Goal: Task Accomplishment & Management: Manage account settings

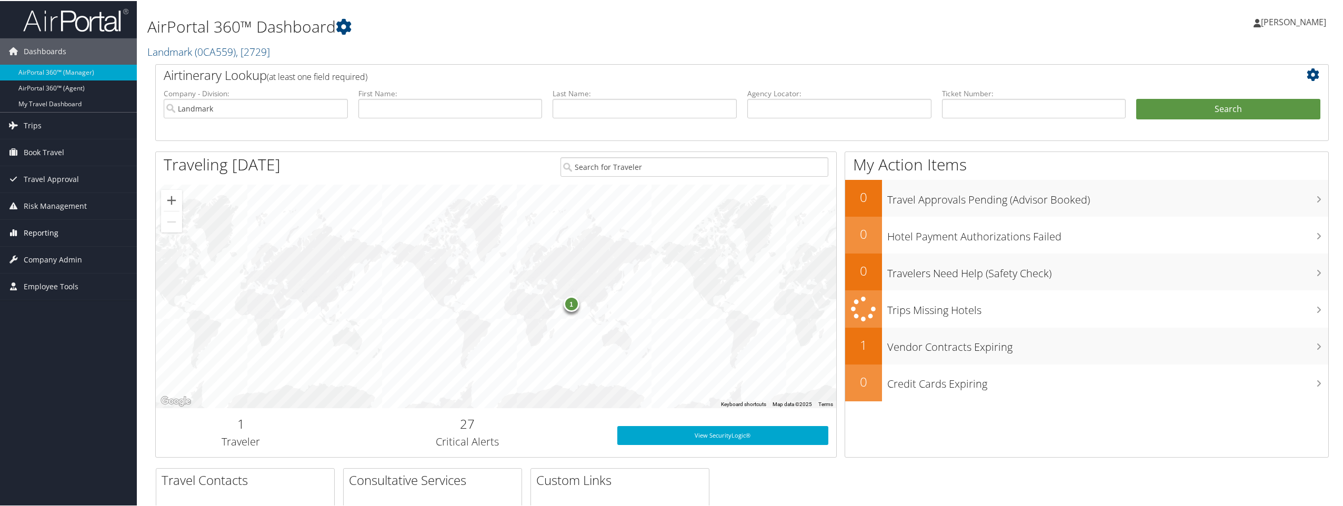
click at [44, 229] on span "Reporting" at bounding box center [41, 232] width 35 height 26
click at [63, 254] on link "Unused Tickets" at bounding box center [68, 253] width 137 height 16
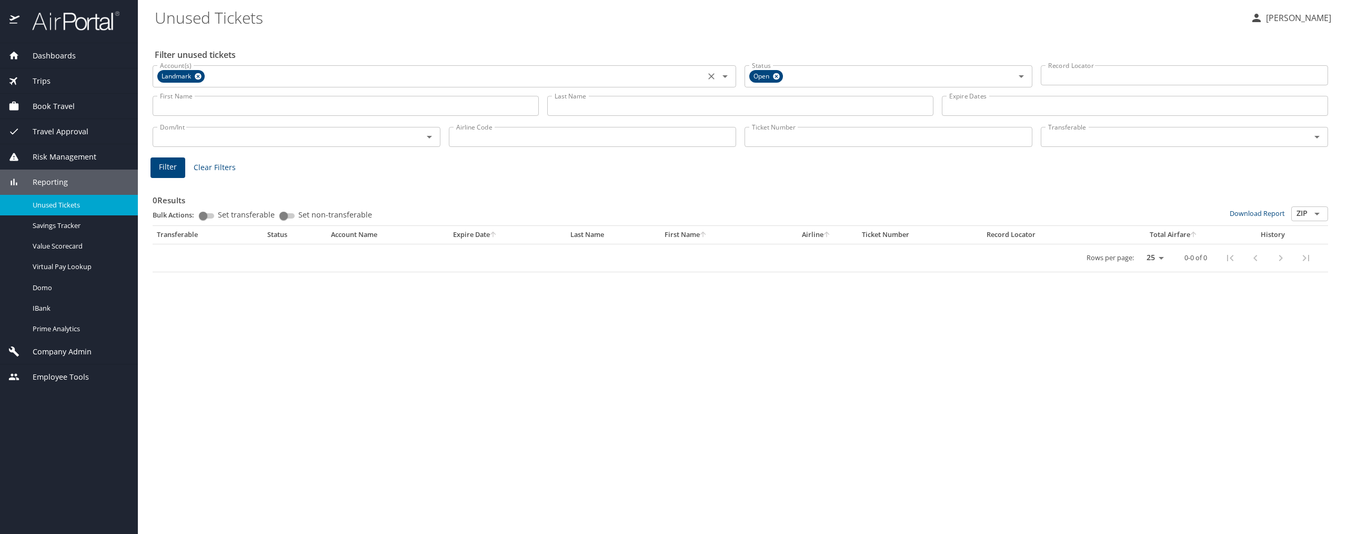
click at [199, 77] on icon at bounding box center [198, 77] width 8 height 12
click at [595, 111] on input "Last Name" at bounding box center [740, 106] width 386 height 20
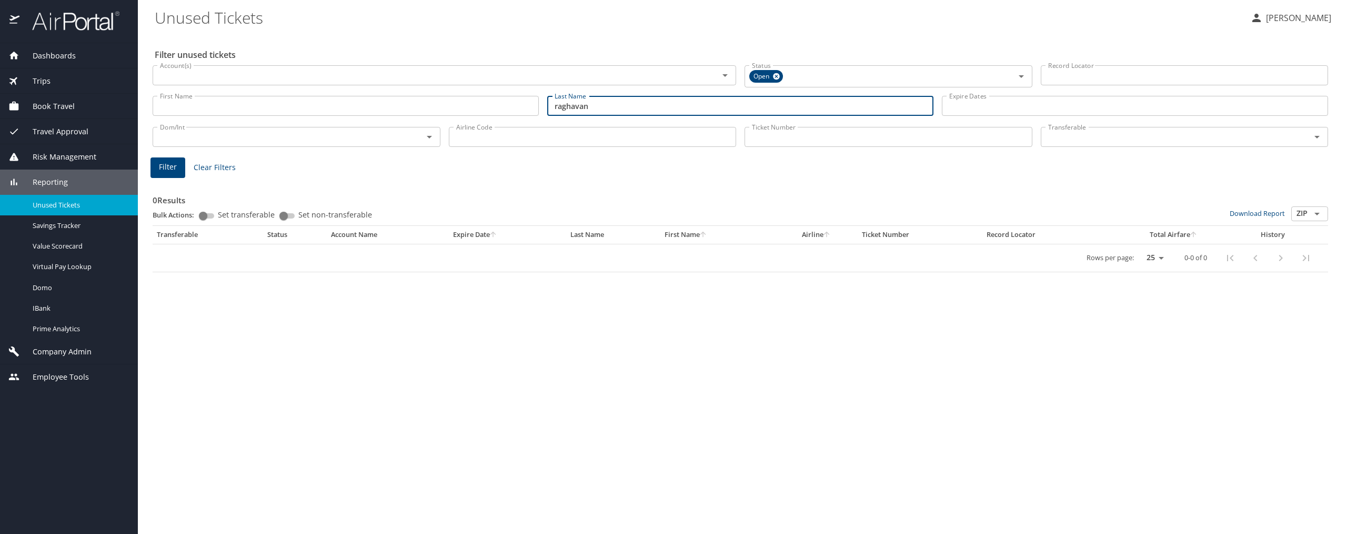
type input "raghavan"
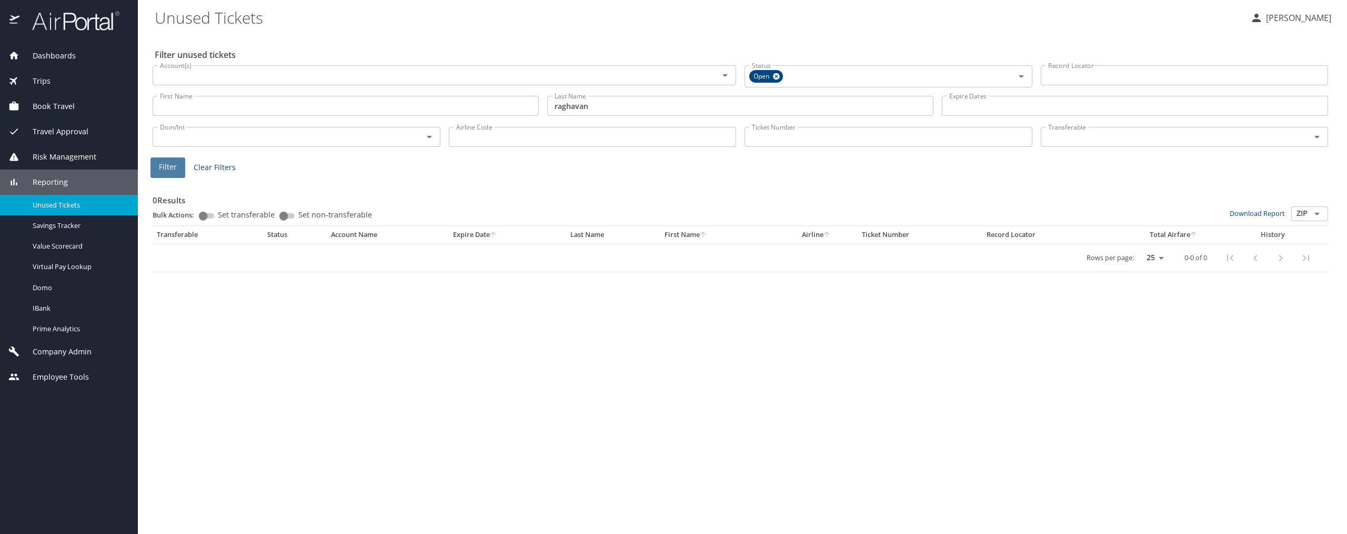
click at [170, 173] on span "Filter" at bounding box center [168, 166] width 18 height 13
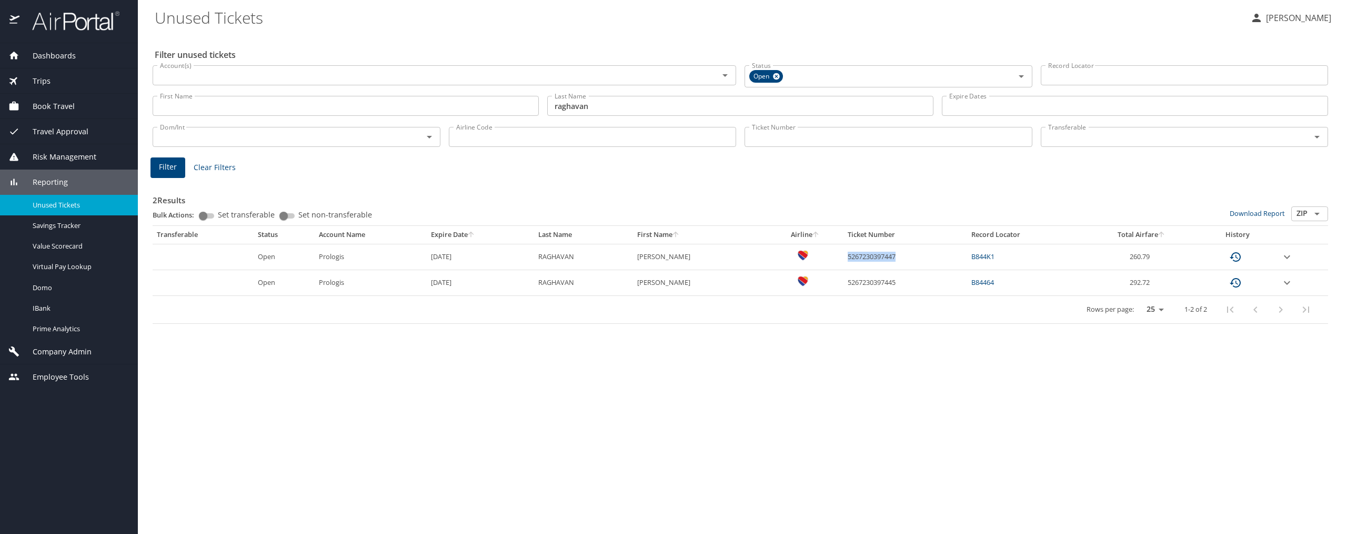
drag, startPoint x: 891, startPoint y: 256, endPoint x: 836, endPoint y: 259, distance: 54.8
click at [843, 259] on td "5267230397447" at bounding box center [905, 257] width 124 height 26
copy td "5267230397447"
drag, startPoint x: 890, startPoint y: 277, endPoint x: 834, endPoint y: 287, distance: 56.8
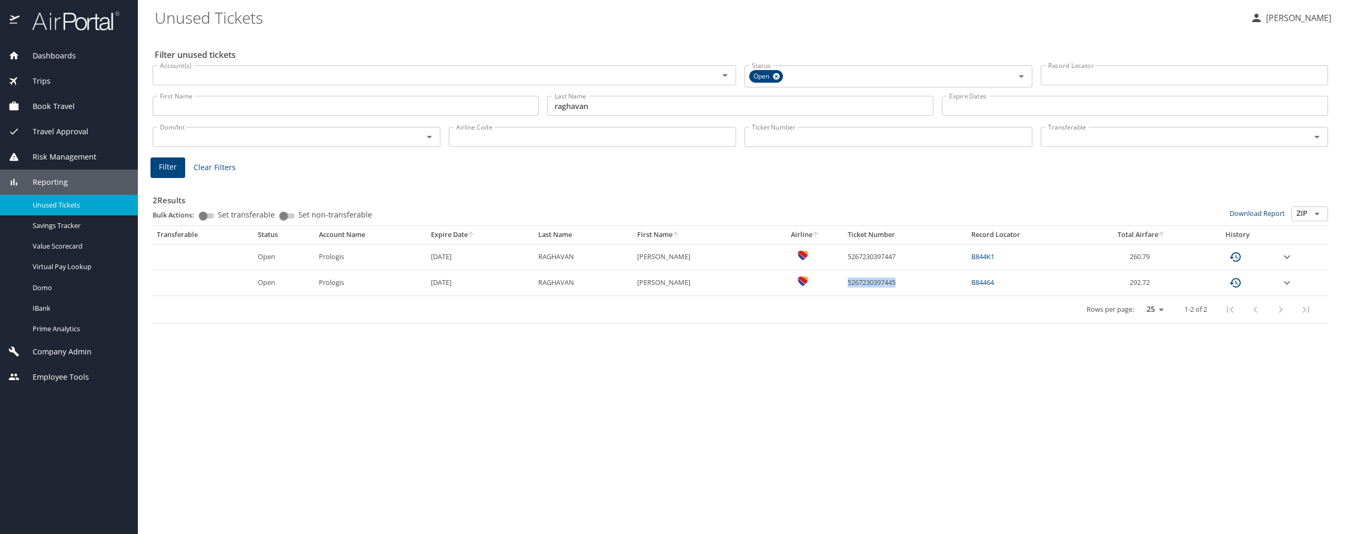
click at [843, 287] on td "5267230397445" at bounding box center [905, 283] width 124 height 26
copy td "5267230397445"
click at [284, 142] on input "Dom/Int" at bounding box center [281, 137] width 250 height 14
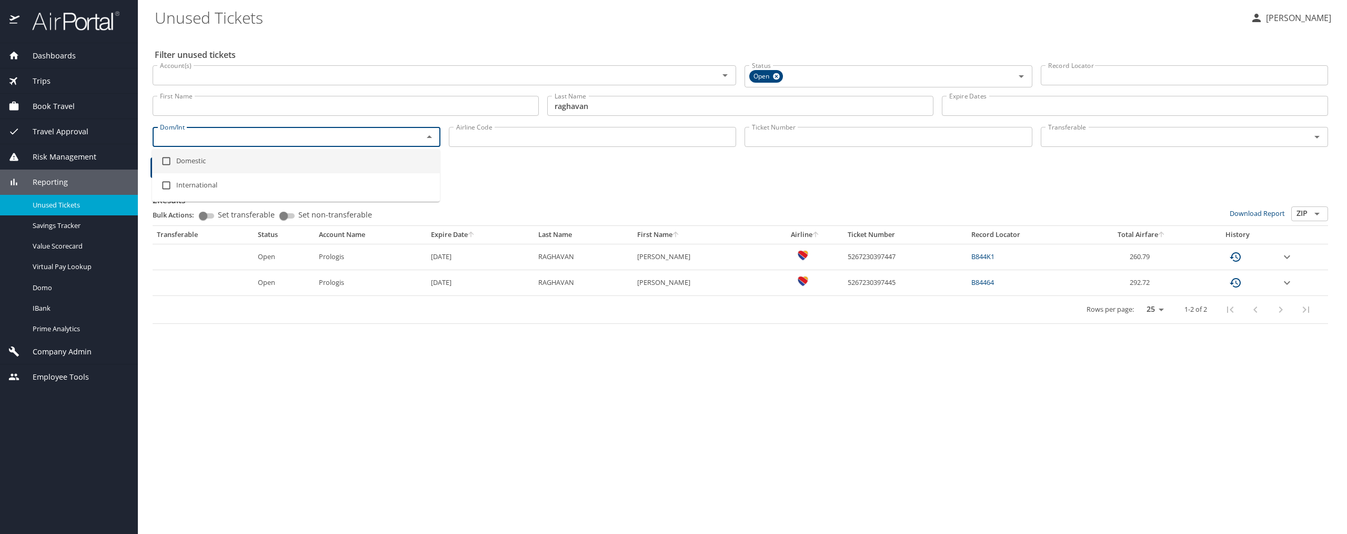
click at [480, 132] on input "Airline Code" at bounding box center [593, 137] width 288 height 20
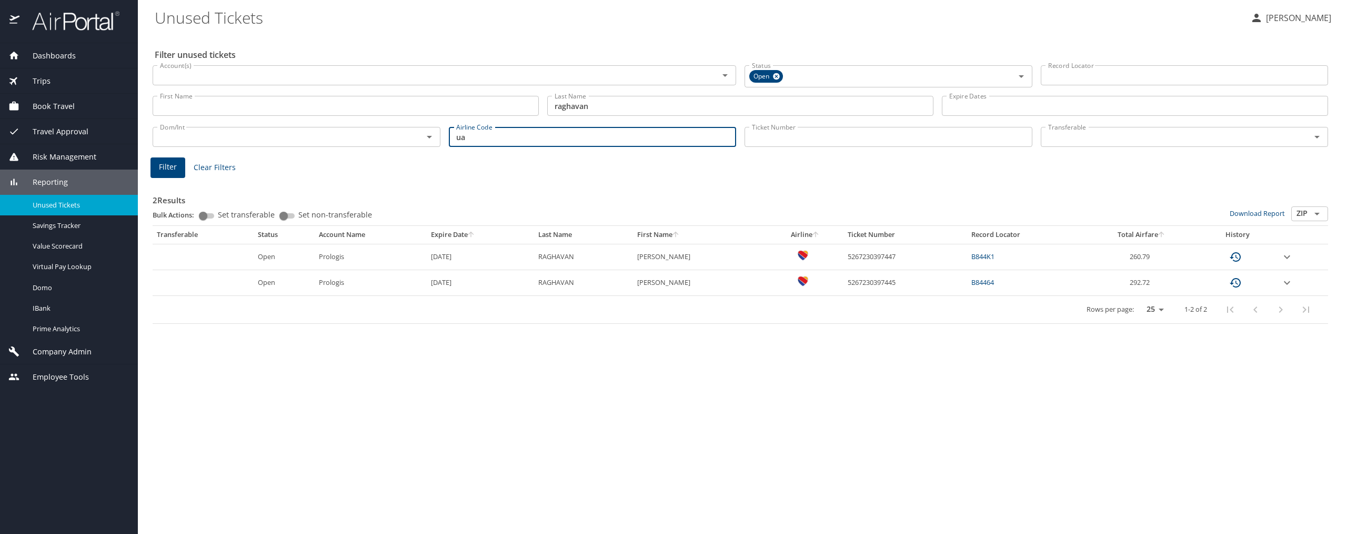
type input "UA"
click at [166, 166] on span "Filter" at bounding box center [168, 166] width 18 height 13
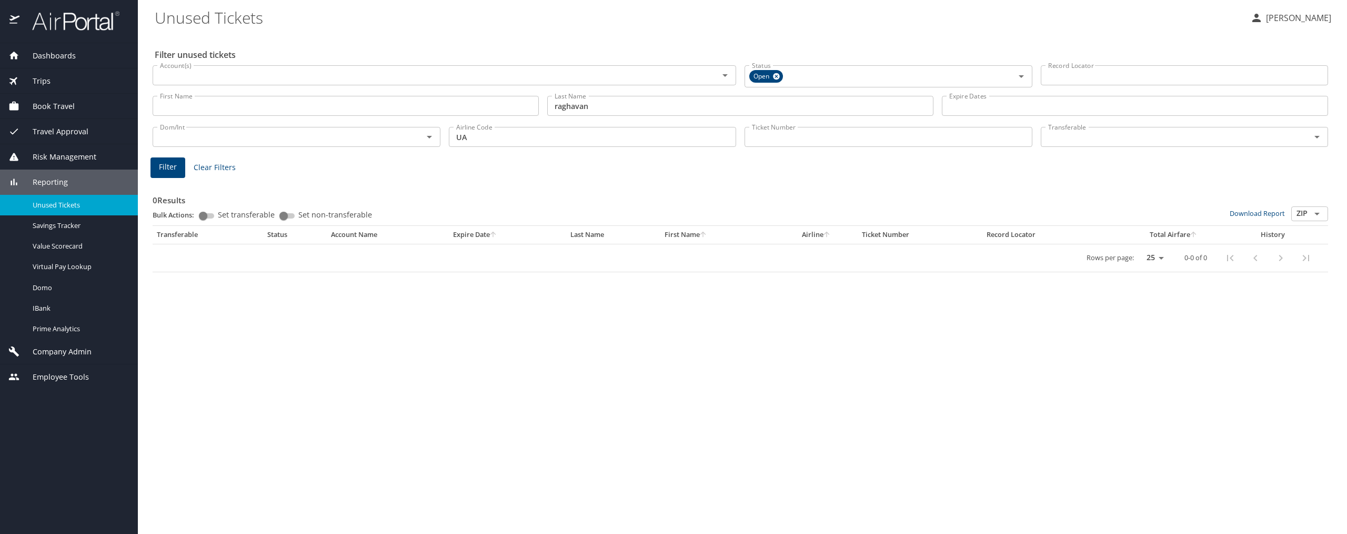
click at [44, 75] on span "Trips" at bounding box center [34, 81] width 31 height 12
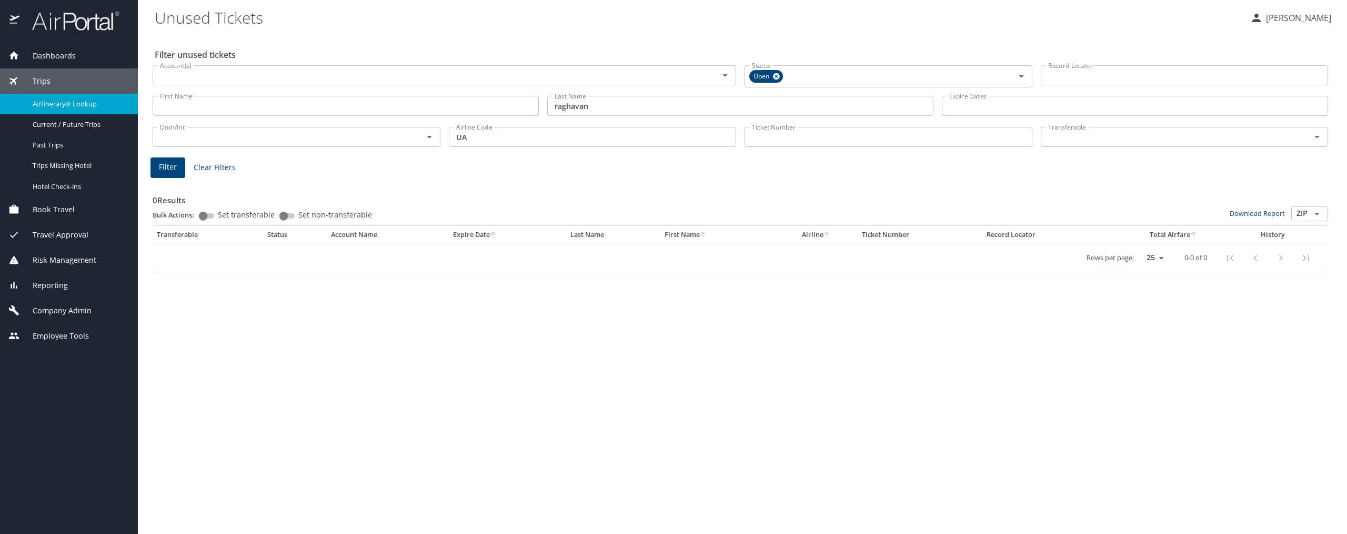
click at [55, 97] on link "Airtinerary® Lookup" at bounding box center [69, 104] width 138 height 21
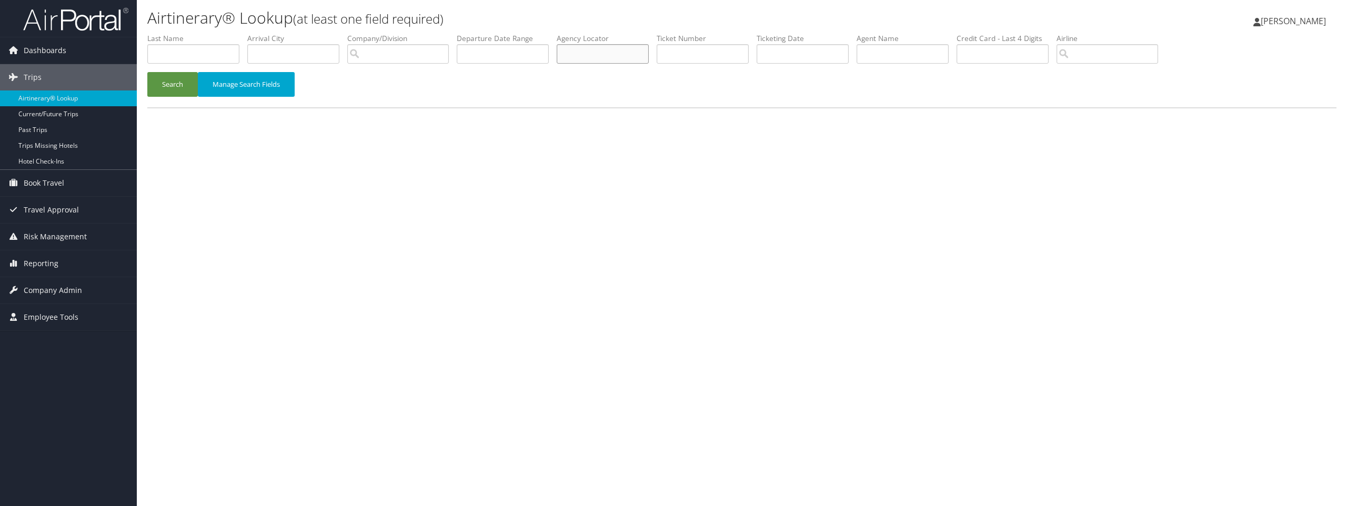
click at [615, 50] on input "text" at bounding box center [603, 53] width 92 height 19
type input "n8dmsp"
click at [165, 90] on button "Search" at bounding box center [172, 84] width 51 height 25
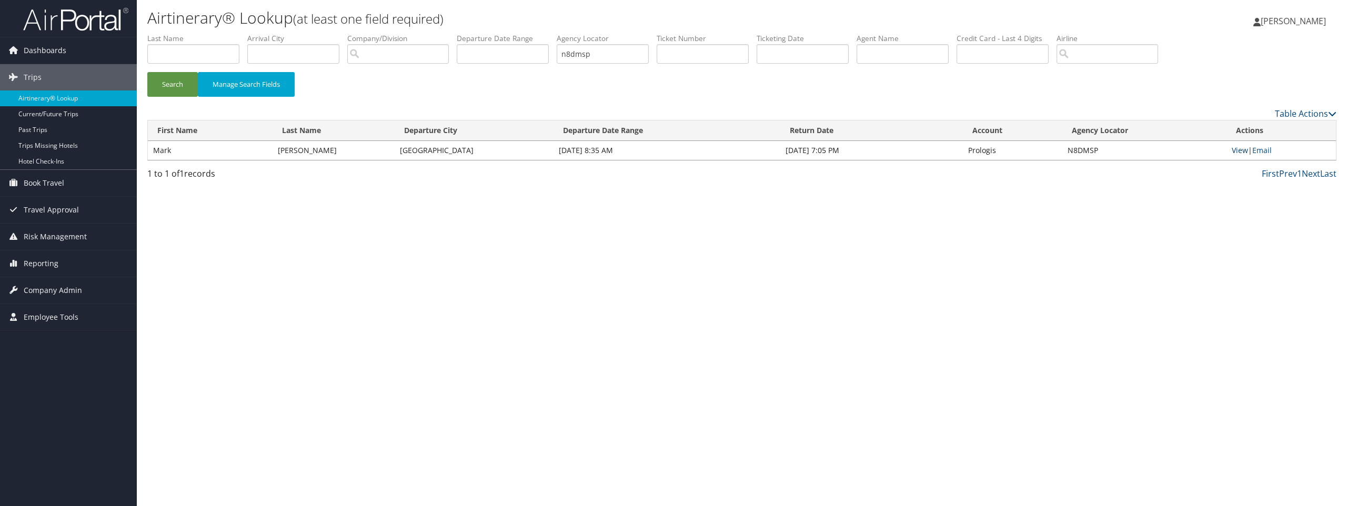
click at [1242, 152] on link "View" at bounding box center [1240, 150] width 16 height 10
drag, startPoint x: 616, startPoint y: 55, endPoint x: 486, endPoint y: 44, distance: 129.9
click at [487, 33] on ul "First Name Last Name Departure City Arrival City Company/Division Airport/City …" at bounding box center [741, 33] width 1189 height 0
paste input "0277237144318"
type input "0277237144318"
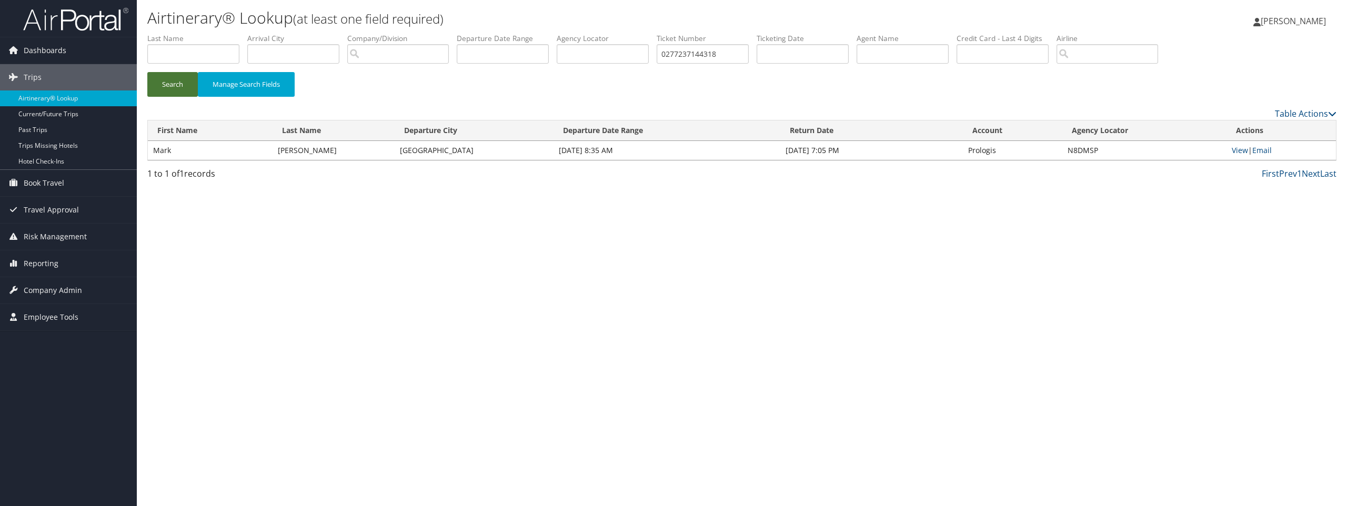
click at [173, 89] on button "Search" at bounding box center [172, 84] width 51 height 25
click at [1242, 151] on link "View" at bounding box center [1240, 150] width 16 height 10
click at [60, 317] on span "Employee Tools" at bounding box center [51, 317] width 55 height 26
click at [52, 260] on span "Reporting" at bounding box center [41, 263] width 35 height 26
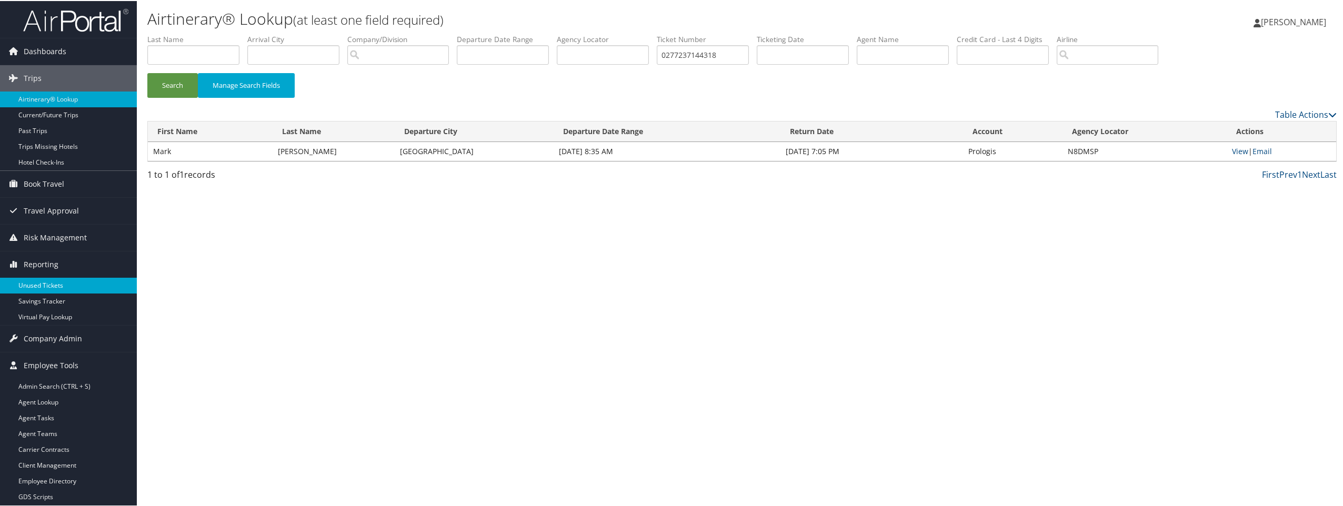
click at [48, 286] on link "Unused Tickets" at bounding box center [68, 285] width 137 height 16
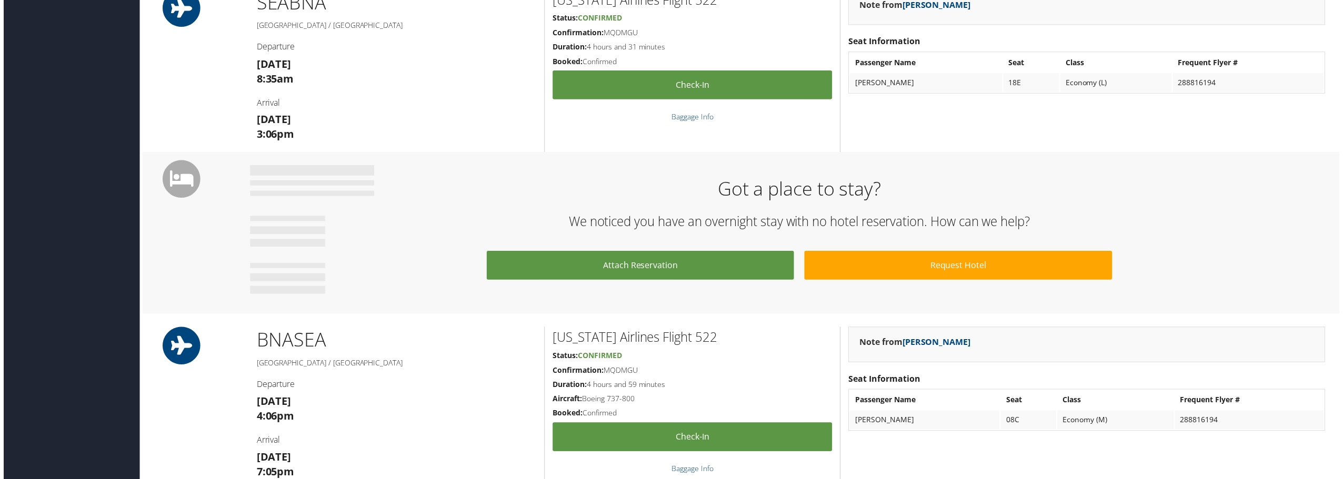
scroll to position [546, 0]
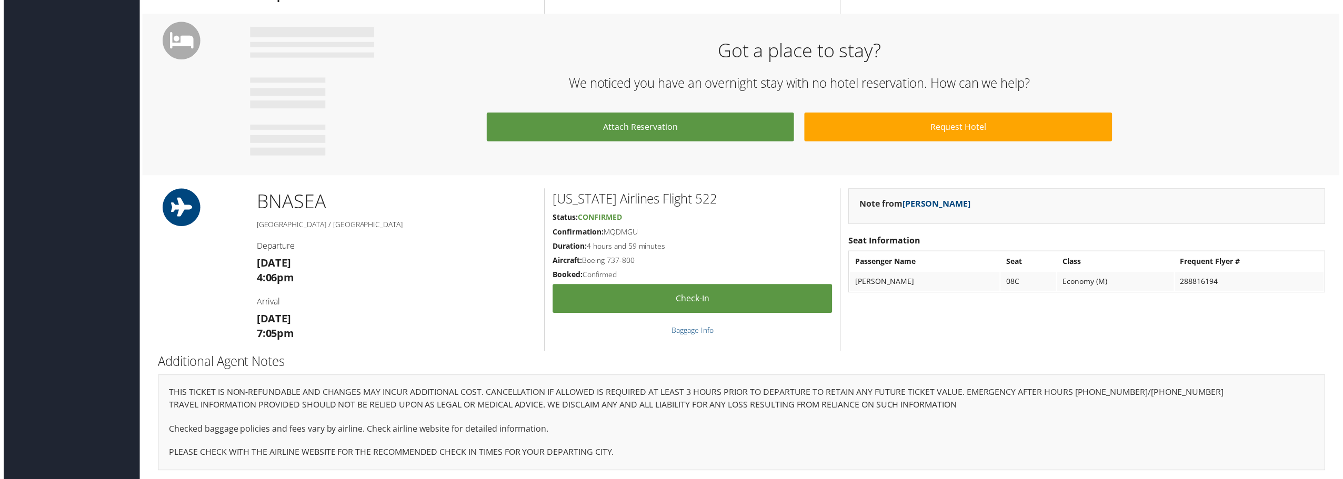
click at [173, 213] on icon at bounding box center [178, 208] width 47 height 38
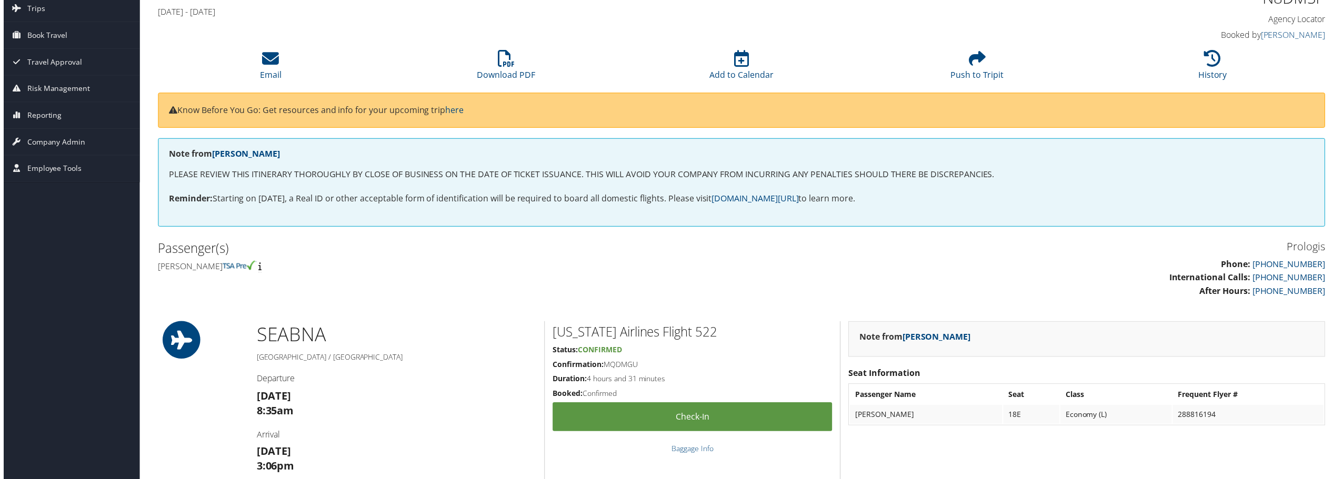
scroll to position [0, 0]
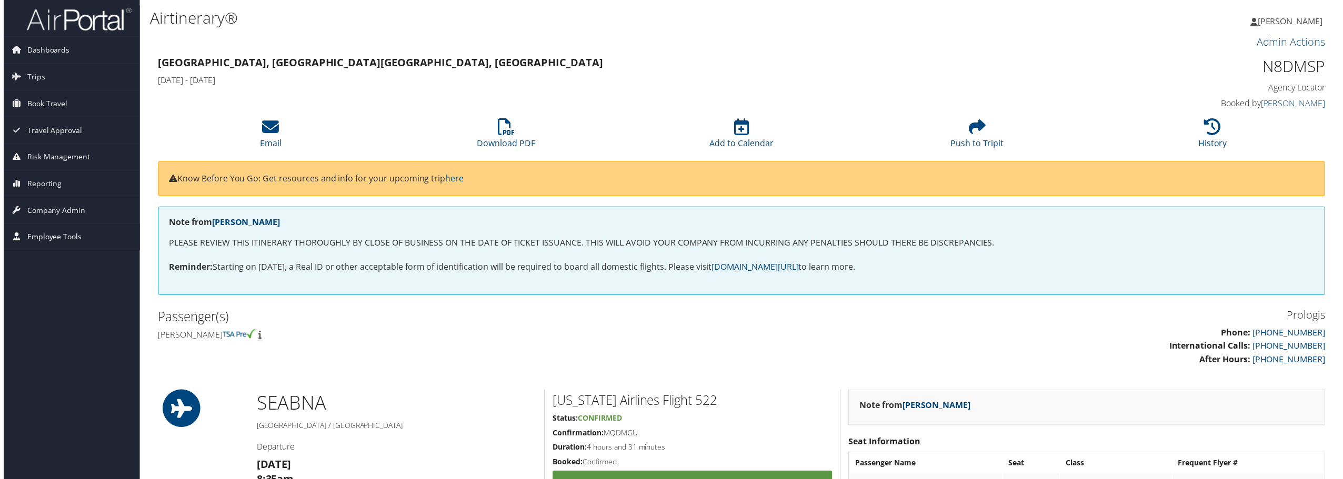
click at [47, 239] on span "Employee Tools" at bounding box center [51, 238] width 55 height 26
click at [32, 385] on link "Help Desk" at bounding box center [68, 386] width 137 height 16
click at [497, 134] on icon at bounding box center [505, 127] width 17 height 17
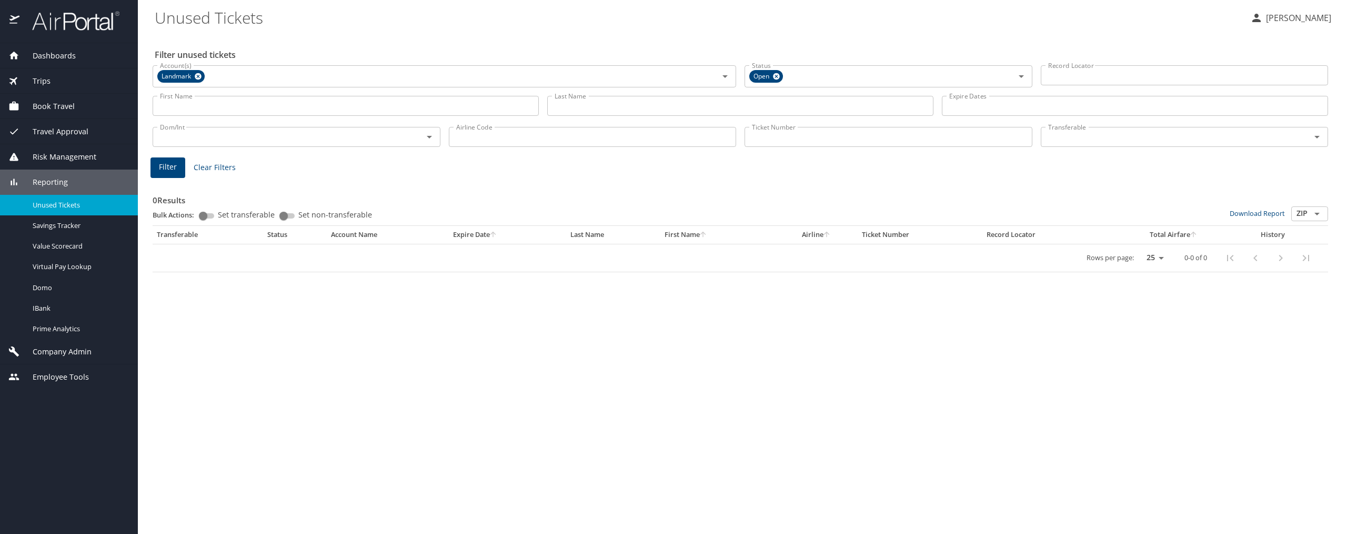
click at [215, 169] on span "Clear Filters" at bounding box center [215, 167] width 42 height 13
click at [627, 109] on input "Last Name" at bounding box center [740, 104] width 386 height 20
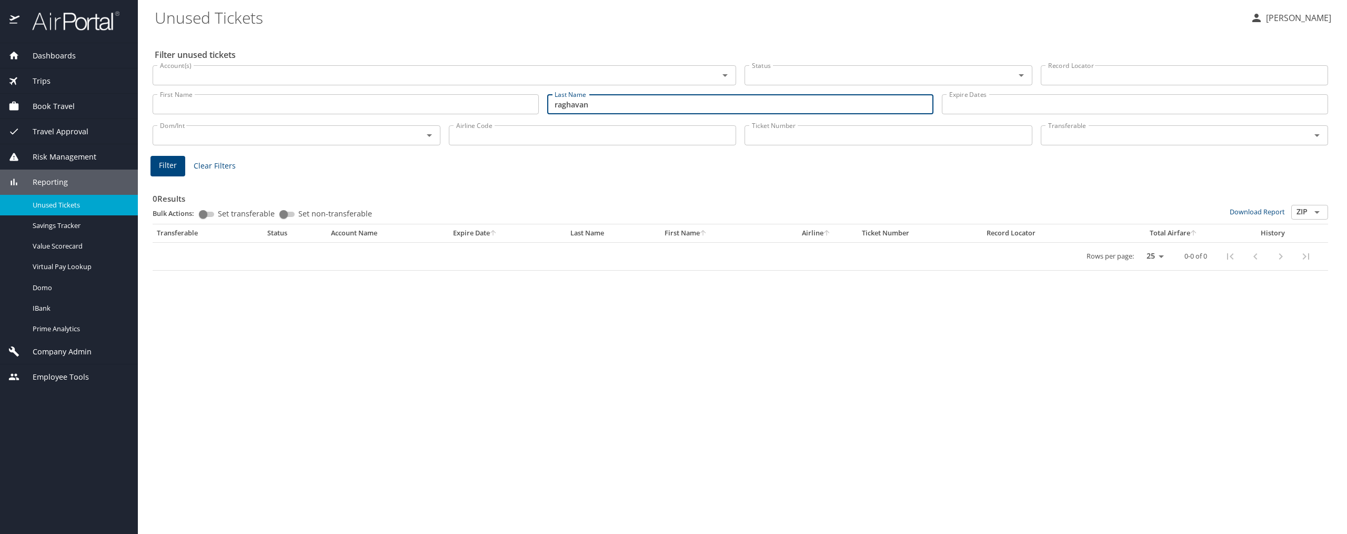
type input "raghavan"
click at [184, 168] on button "Filter" at bounding box center [167, 166] width 35 height 21
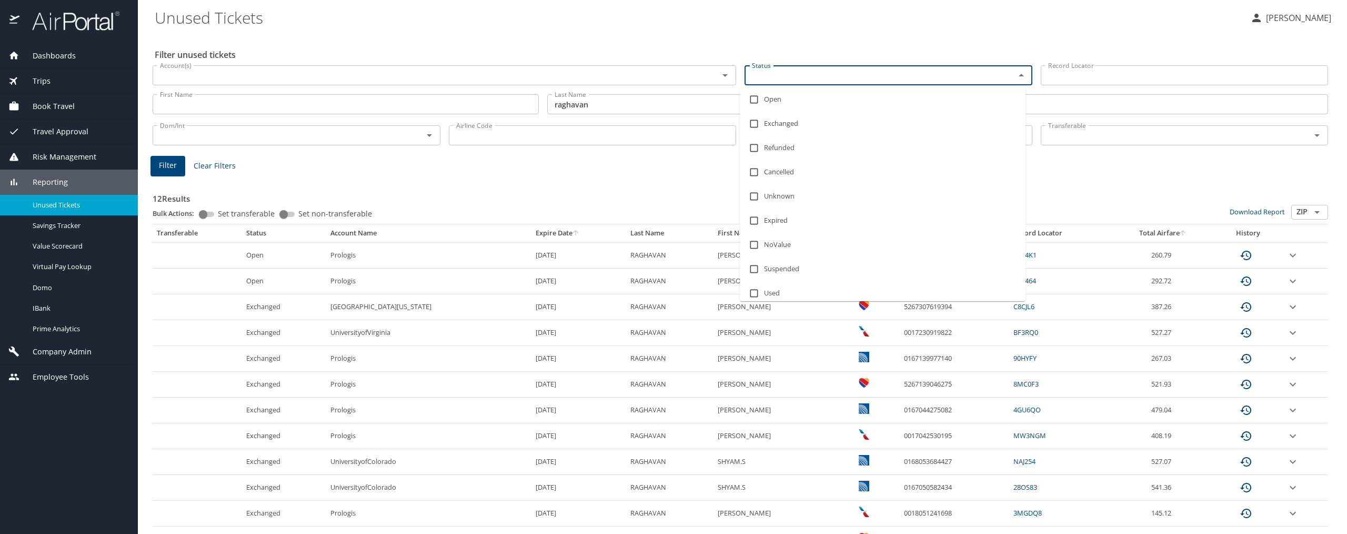
click at [799, 76] on input "Status" at bounding box center [873, 75] width 250 height 14
click at [752, 100] on input "checkbox" at bounding box center [754, 99] width 20 height 20
checkbox input "true"
click at [504, 142] on input "Airline Code" at bounding box center [593, 137] width 288 height 20
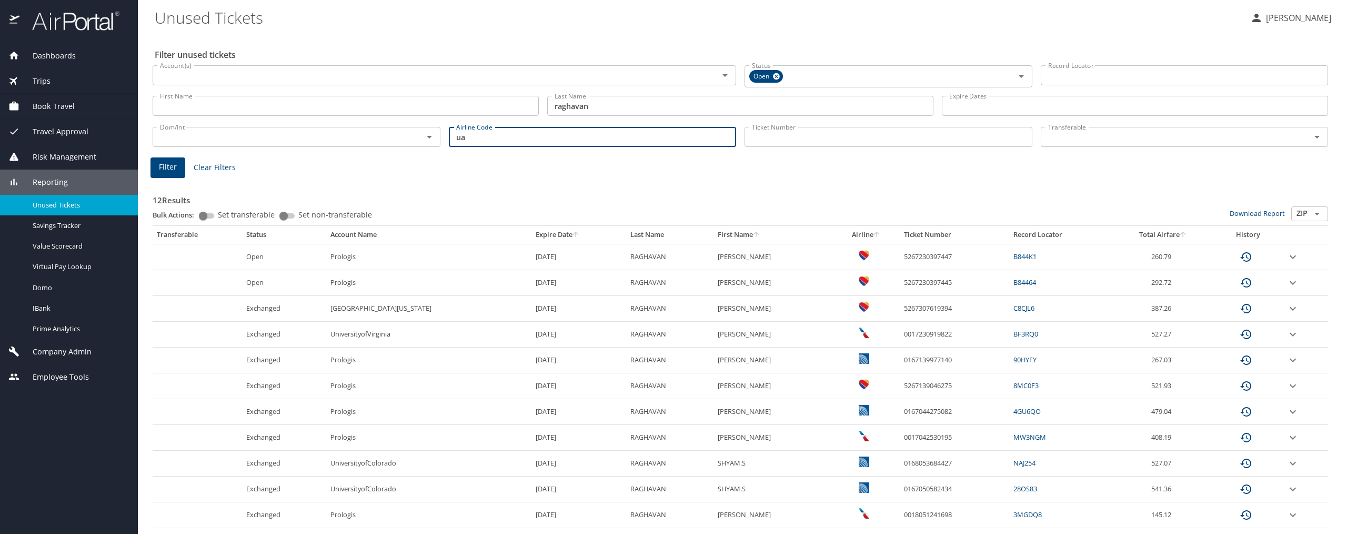
click at [173, 168] on span "Filter" at bounding box center [168, 166] width 18 height 13
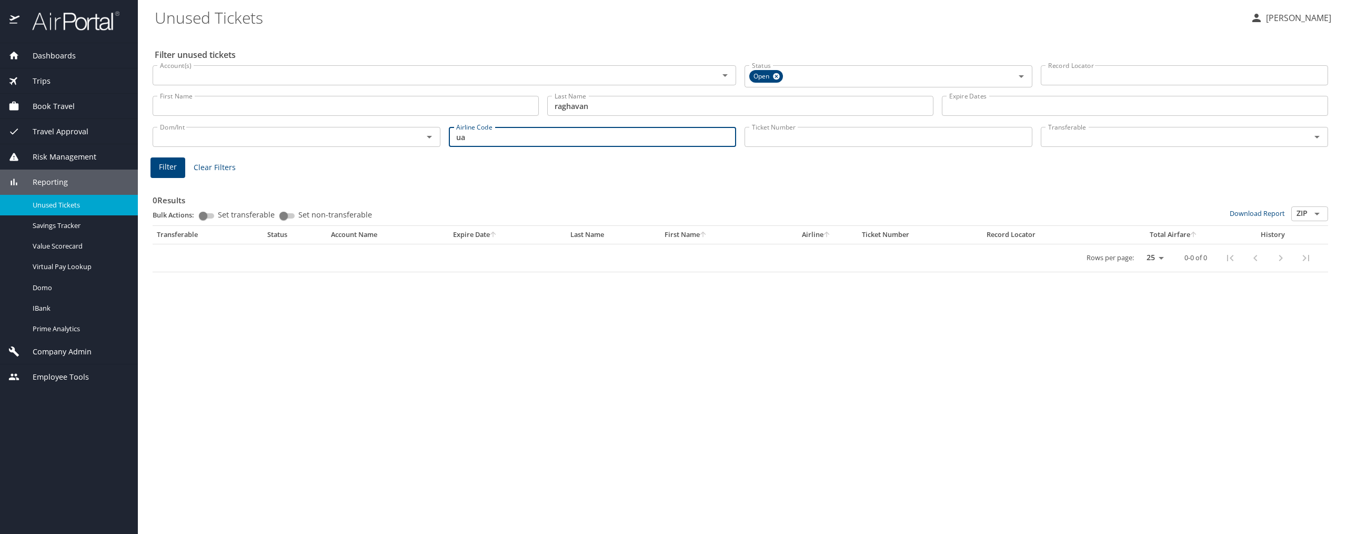
drag, startPoint x: 497, startPoint y: 143, endPoint x: 354, endPoint y: 118, distance: 144.6
click at [354, 118] on div "Dom/Int Dom/Int Airline Code ua Airline Code Ticket Number Ticket Number Transf…" at bounding box center [740, 135] width 1184 height 35
type input "wn"
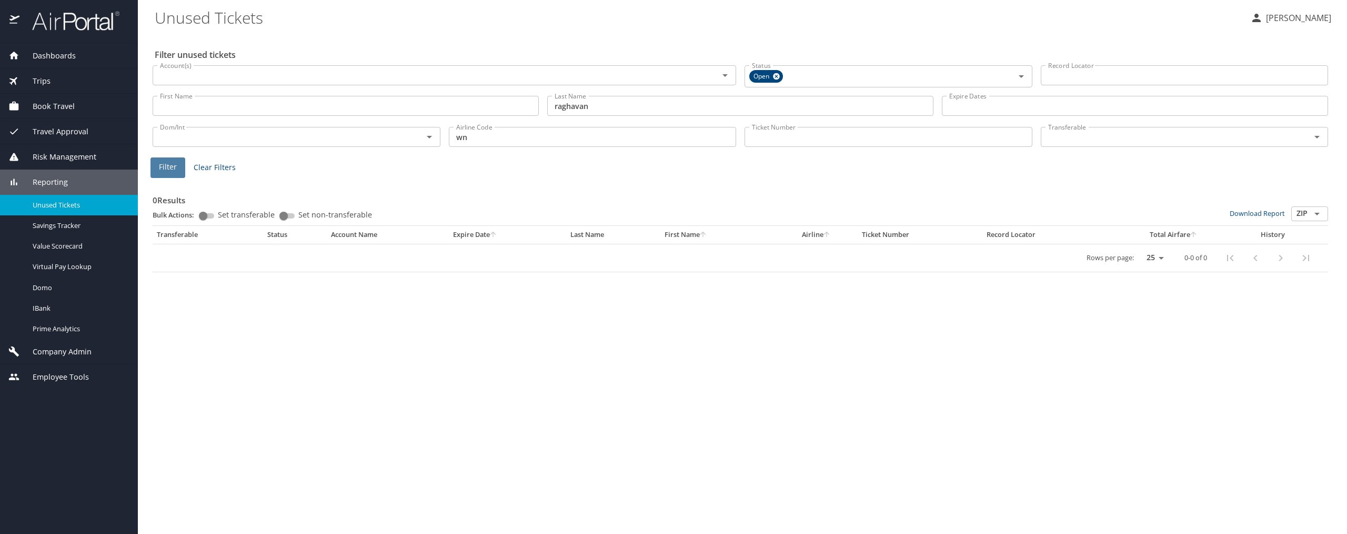
click at [163, 169] on span "Filter" at bounding box center [168, 166] width 18 height 13
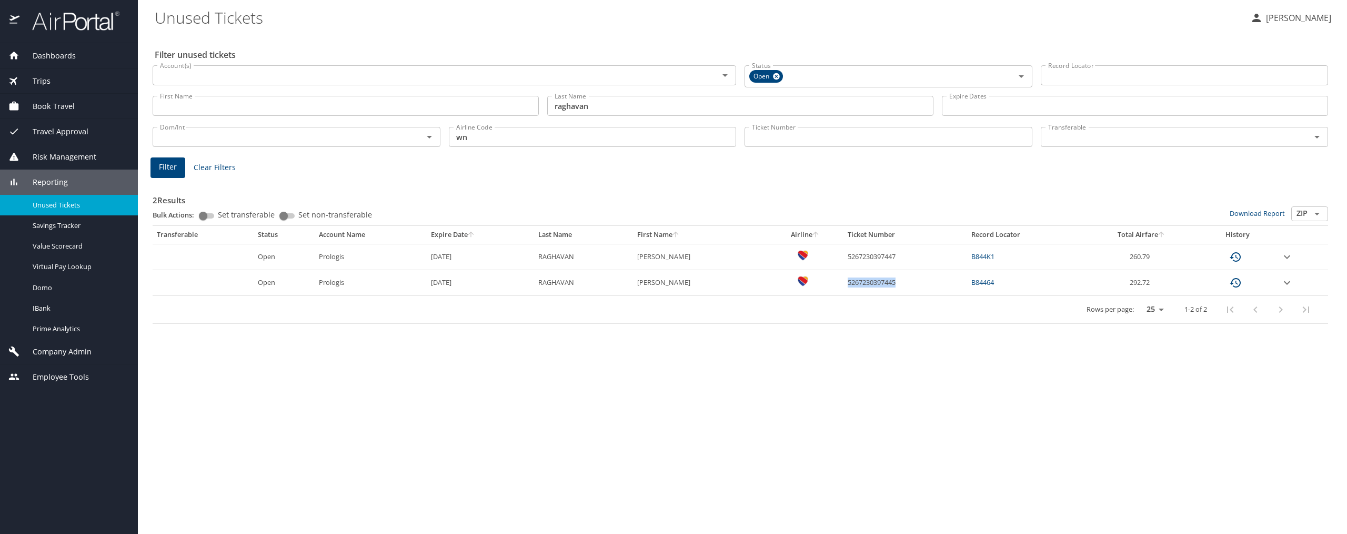
drag, startPoint x: 897, startPoint y: 285, endPoint x: 840, endPoint y: 286, distance: 56.8
click at [843, 286] on td "5267230397445" at bounding box center [905, 283] width 124 height 26
copy td "5267230397445"
click at [200, 330] on div "Filter unused tickets Account(s) Account(s) Status Open Status Record Locator R…" at bounding box center [742, 284] width 1175 height 500
drag, startPoint x: 902, startPoint y: 255, endPoint x: 838, endPoint y: 260, distance: 64.4
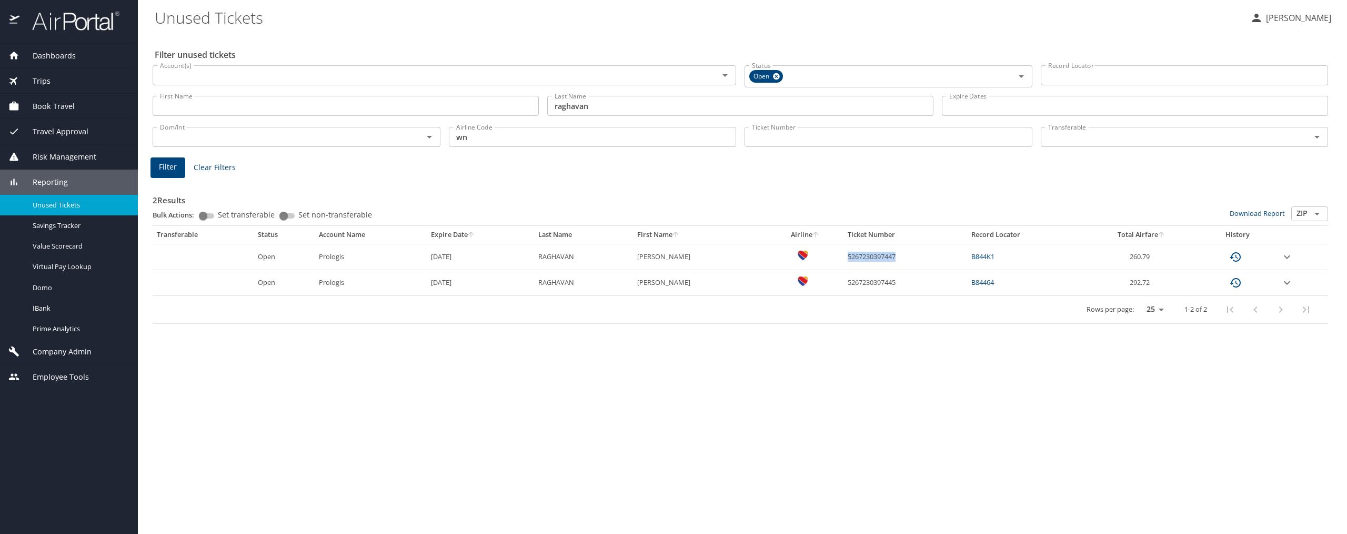
click at [843, 260] on td "5267230397447" at bounding box center [905, 257] width 124 height 26
copy td "5267230397447"
click at [66, 349] on span "Company Admin" at bounding box center [55, 352] width 72 height 12
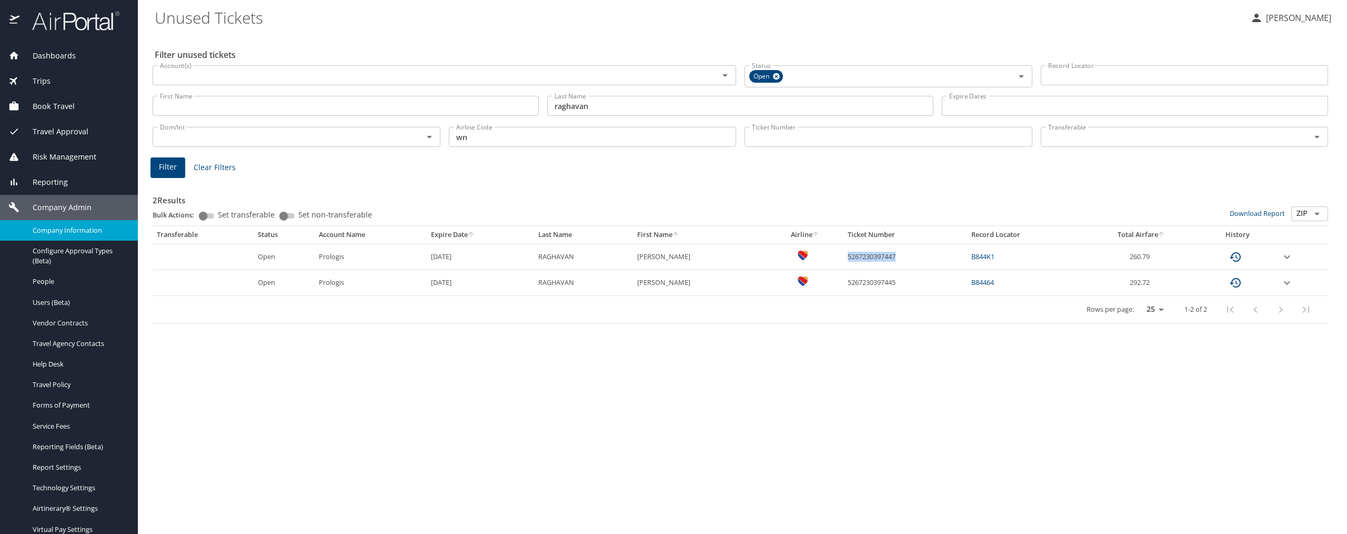
click at [93, 232] on span "Company Information" at bounding box center [79, 230] width 93 height 10
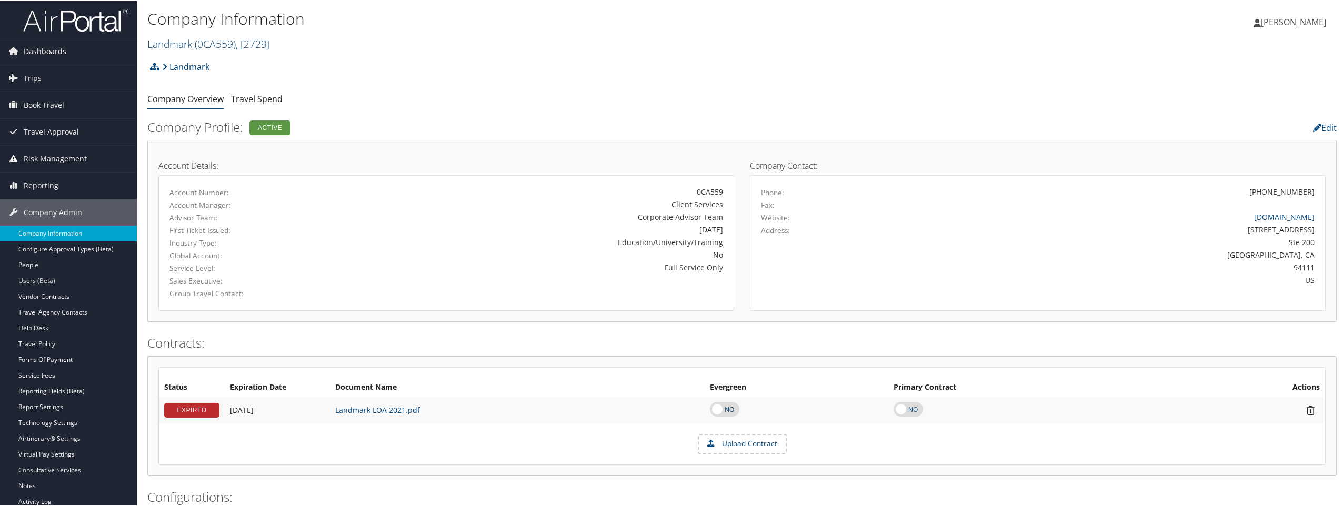
click at [265, 42] on span ", [ 2729 ]" at bounding box center [253, 43] width 34 height 14
click at [235, 61] on input "search" at bounding box center [217, 62] width 138 height 19
type input "rim"
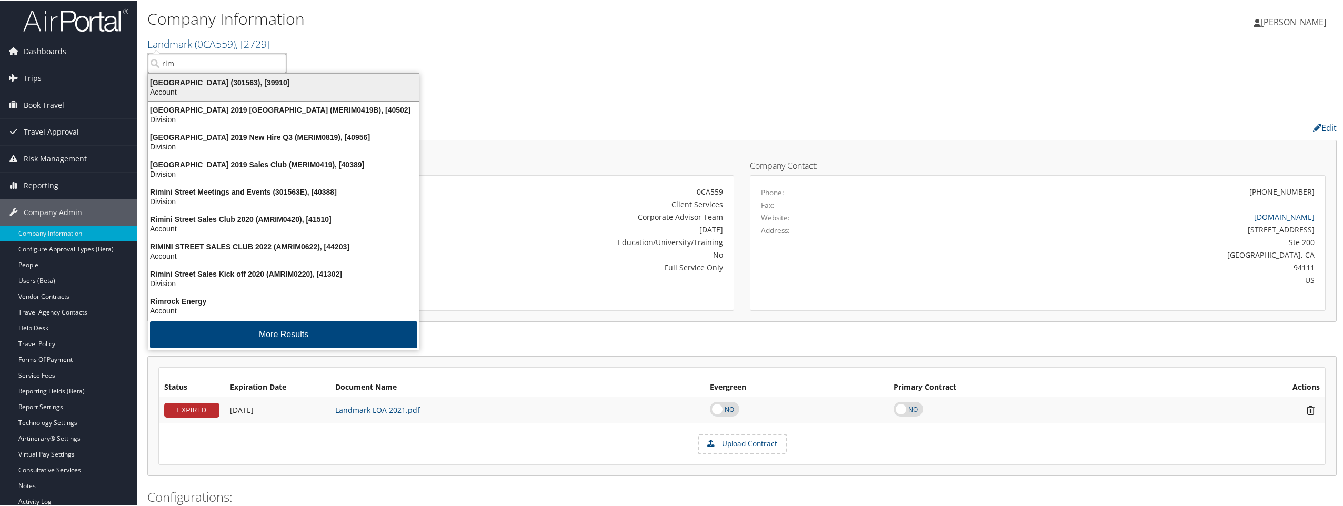
click at [234, 85] on div "[GEOGRAPHIC_DATA] (301563), [39910]" at bounding box center [283, 81] width 283 height 9
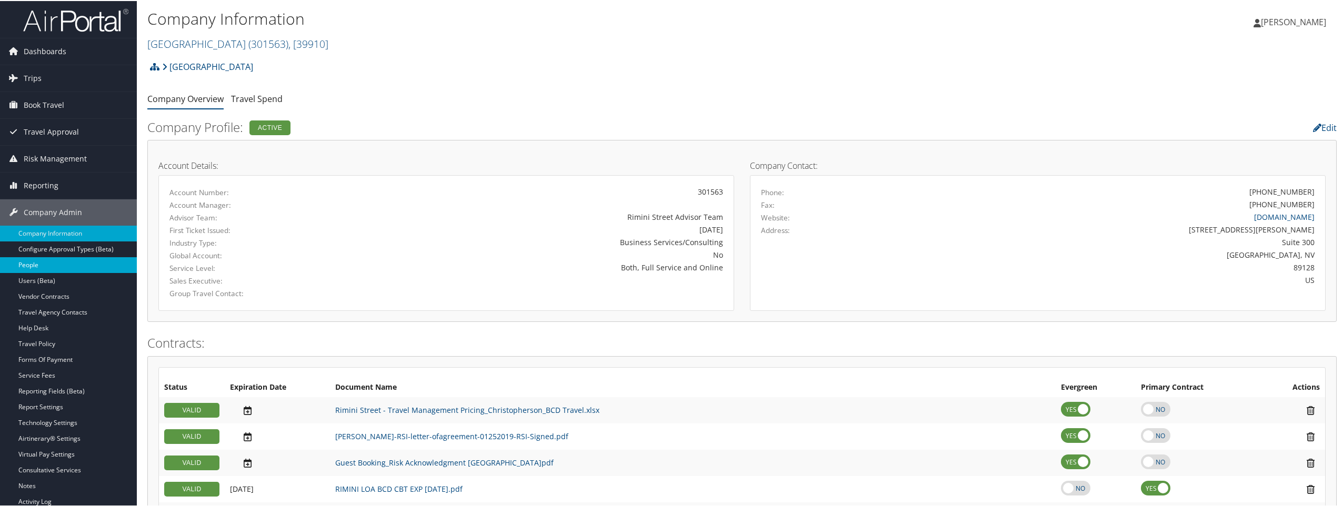
click at [32, 261] on link "People" at bounding box center [68, 264] width 137 height 16
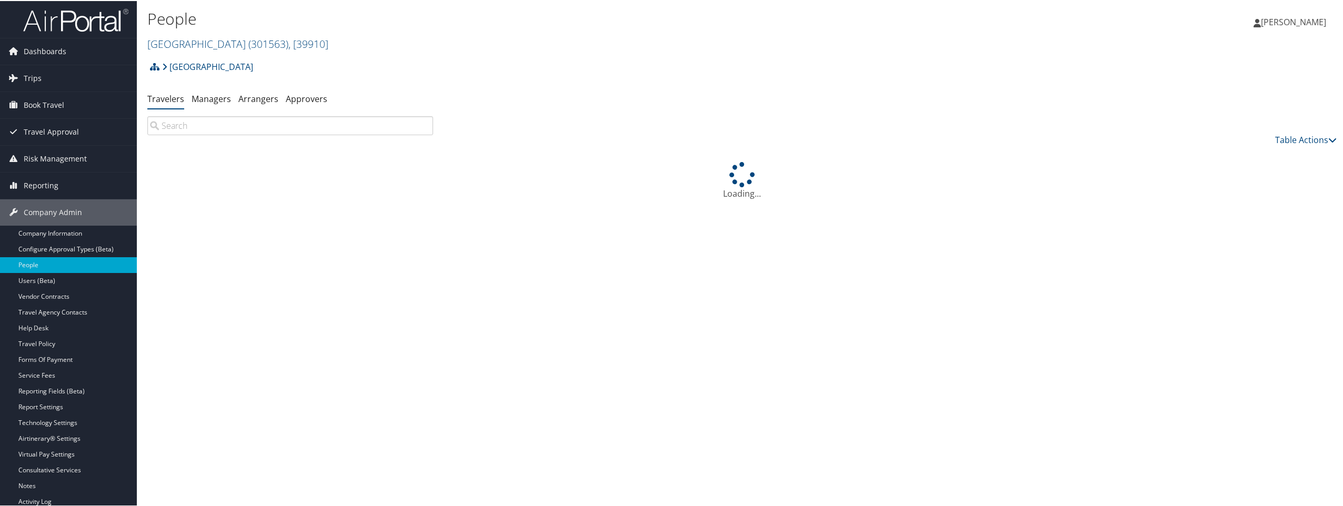
click at [190, 123] on input "search" at bounding box center [290, 124] width 286 height 19
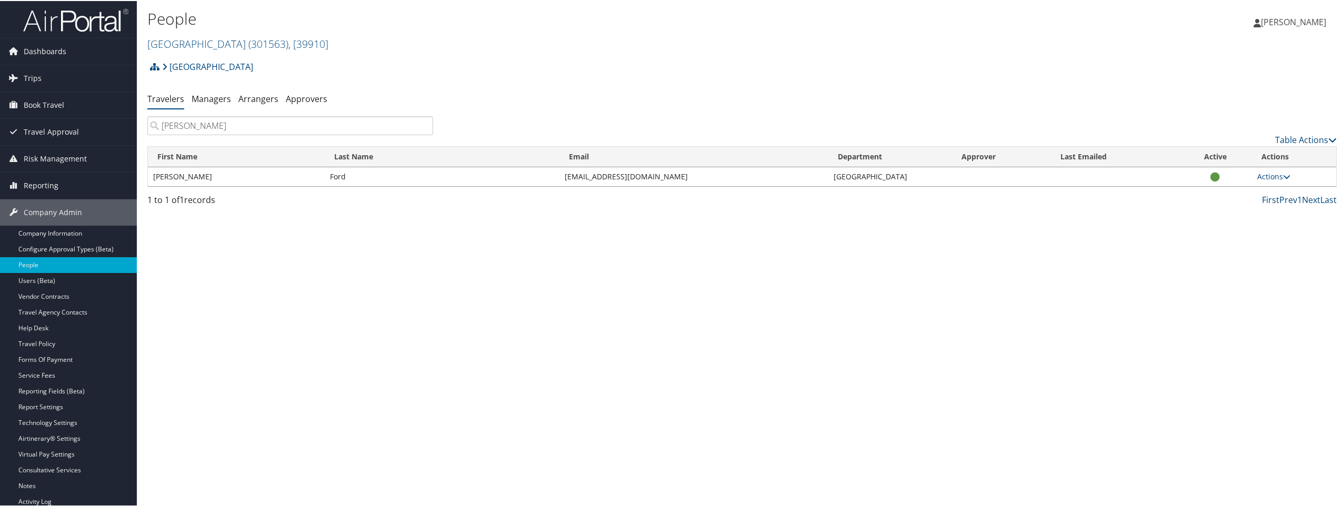
type input "[PERSON_NAME]"
click at [460, 25] on h1 "People" at bounding box center [543, 18] width 793 height 22
